Goal: Task Accomplishment & Management: Manage account settings

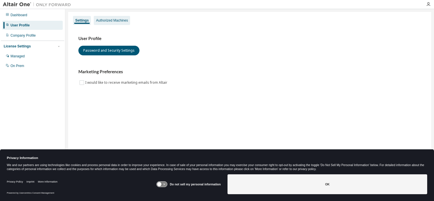
click at [110, 18] on div "Authorized Machines" at bounding box center [112, 20] width 36 height 9
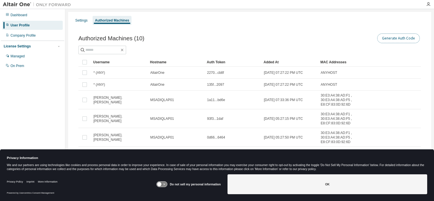
click at [386, 38] on button "Generate Auth Code" at bounding box center [399, 39] width 43 height 10
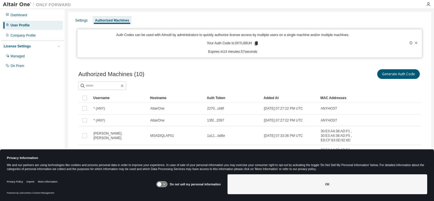
click at [255, 45] on icon at bounding box center [256, 44] width 3 height 4
click at [101, 192] on div "Powered by Usercentrics Consent Management" at bounding box center [82, 192] width 150 height 9
click at [428, 5] on icon "button" at bounding box center [428, 4] width 5 height 5
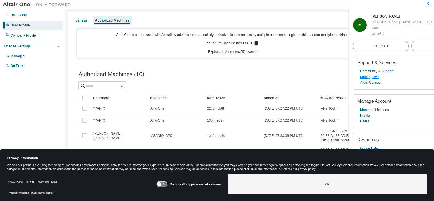
click at [375, 77] on link "Marketplace" at bounding box center [369, 77] width 18 height 6
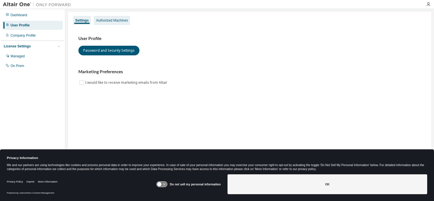
click at [121, 22] on div "Authorized Machines" at bounding box center [112, 20] width 32 height 5
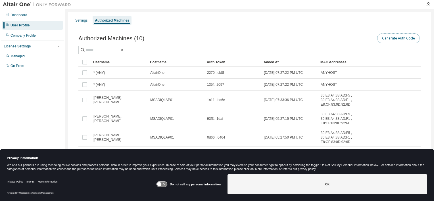
click at [393, 36] on button "Generate Auth Code" at bounding box center [399, 39] width 43 height 10
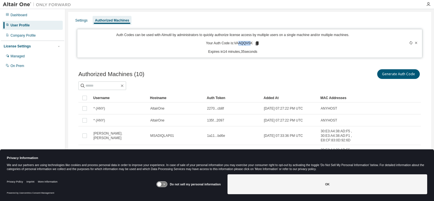
drag, startPoint x: 250, startPoint y: 43, endPoint x: 238, endPoint y: 42, distance: 12.3
click at [238, 42] on p "Your Auth Code is: VAAQQVSK" at bounding box center [233, 43] width 54 height 5
drag, startPoint x: 238, startPoint y: 42, endPoint x: 256, endPoint y: 43, distance: 17.9
click at [256, 42] on icon at bounding box center [257, 44] width 3 height 4
click at [252, 42] on p "Your Auth Code is: VAAQQVSK" at bounding box center [233, 43] width 54 height 5
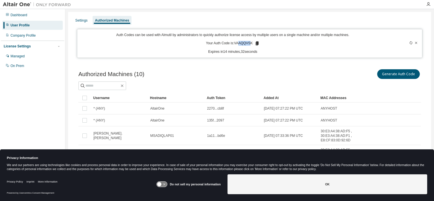
drag, startPoint x: 250, startPoint y: 42, endPoint x: 238, endPoint y: 42, distance: 12.5
click at [238, 42] on p "Your Auth Code is: VAAQQVSK" at bounding box center [233, 43] width 54 height 5
drag, startPoint x: 233, startPoint y: 42, endPoint x: 255, endPoint y: 41, distance: 21.3
click at [255, 41] on p "Your Auth Code is: VAAQQVSK" at bounding box center [233, 43] width 54 height 5
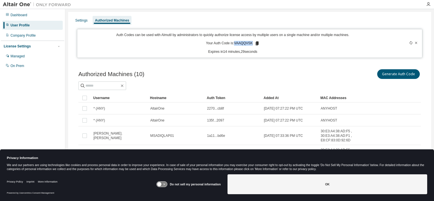
copy p "VAAQQVSK"
click at [428, 2] on icon "button" at bounding box center [428, 4] width 5 height 5
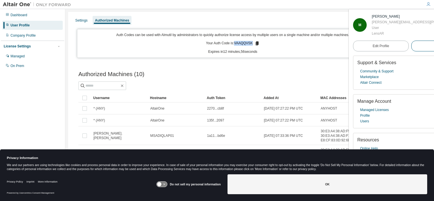
click at [434, 46] on span "Logout" at bounding box center [439, 46] width 11 height 6
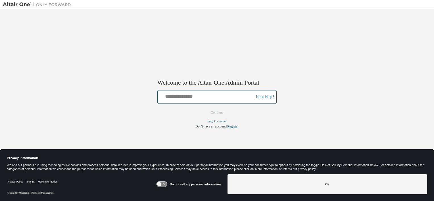
click at [231, 97] on input "text" at bounding box center [207, 96] width 94 height 8
type input "**********"
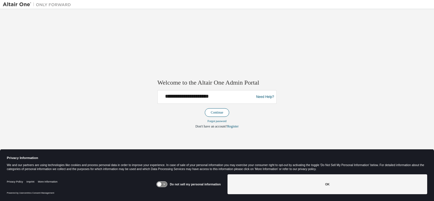
click at [214, 113] on button "Continue" at bounding box center [217, 113] width 24 height 9
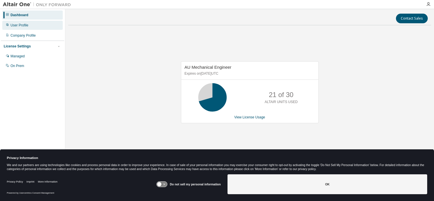
click at [39, 26] on div "User Profile" at bounding box center [32, 25] width 61 height 9
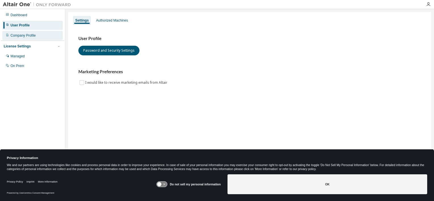
click at [39, 32] on div "Company Profile" at bounding box center [32, 35] width 61 height 9
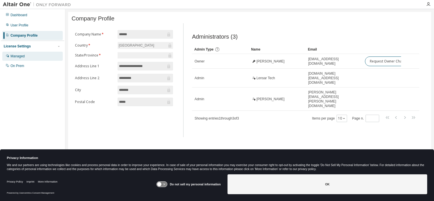
click at [28, 56] on div "Managed" at bounding box center [32, 56] width 61 height 9
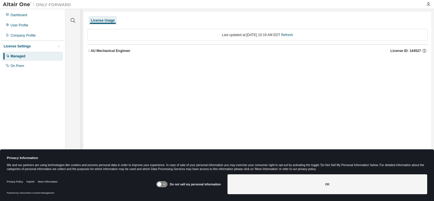
click at [89, 50] on icon "button" at bounding box center [88, 50] width 3 height 3
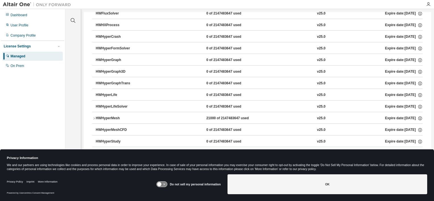
scroll to position [911, 0]
click at [92, 117] on icon "button" at bounding box center [93, 118] width 3 height 3
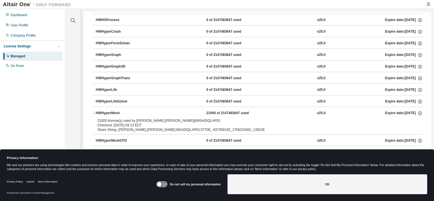
scroll to position [916, 0]
